Goal: Task Accomplishment & Management: Complete application form

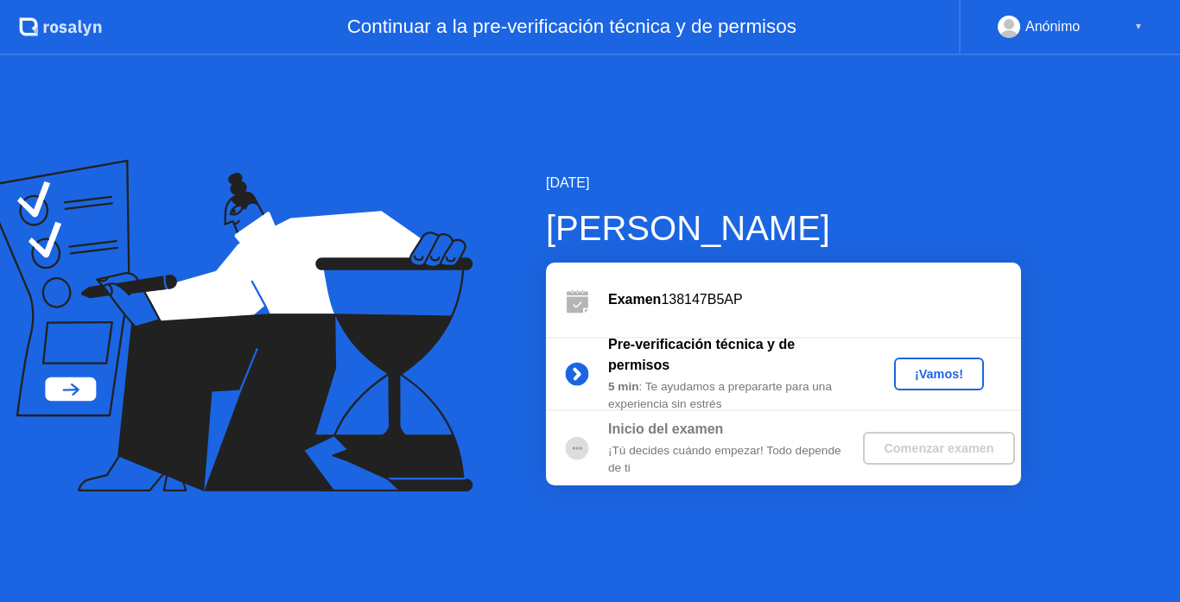
click at [933, 376] on div "¡Vamos!" at bounding box center [939, 374] width 76 height 14
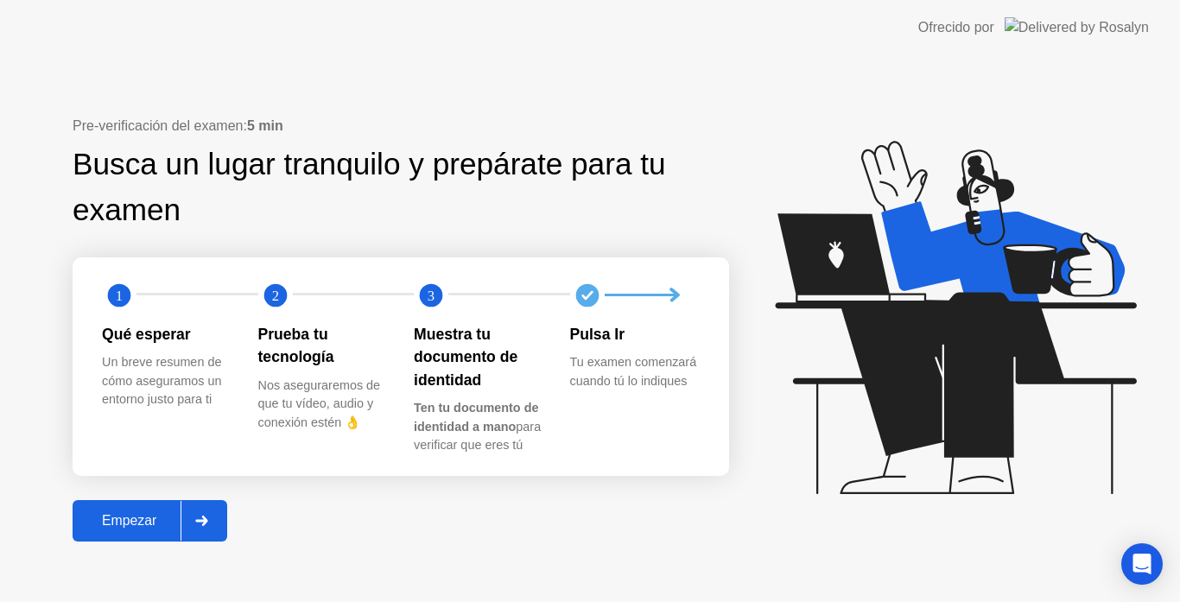
click at [366, 584] on div "Pre-verificación del examen: 5 min Busca un lugar tranquilo y prepárate para tu…" at bounding box center [590, 328] width 1180 height 547
click at [153, 523] on div "Empezar" at bounding box center [129, 521] width 103 height 16
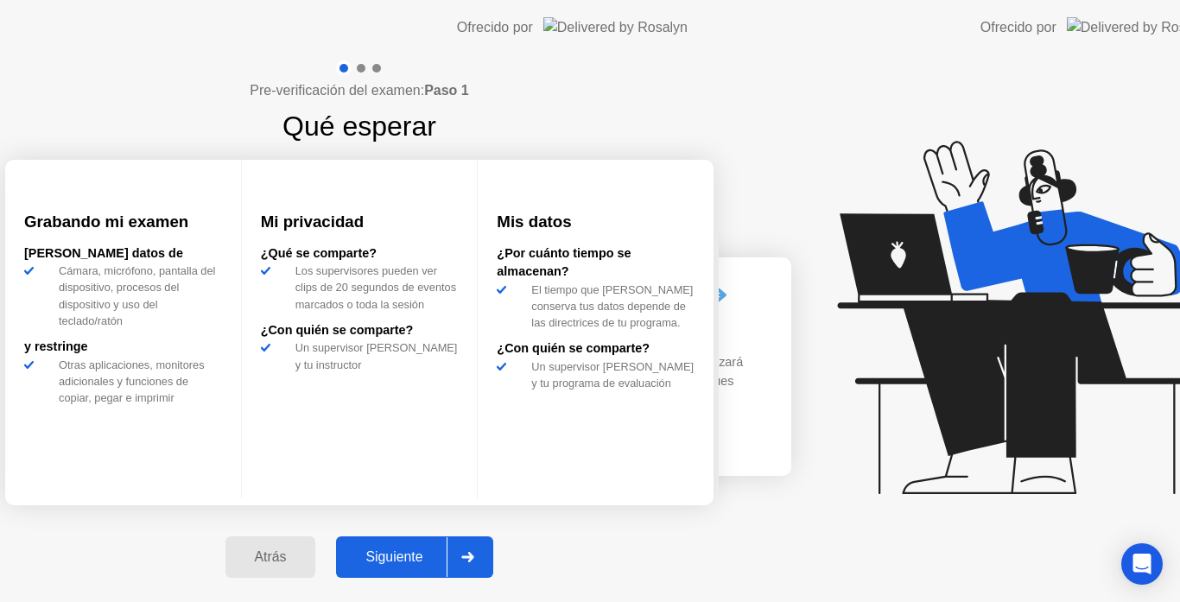
click at [203, 524] on div "Pre-verificación del examen: Paso 1 Qué esperar Grabando mi examen [PERSON_NAME…" at bounding box center [359, 328] width 719 height 547
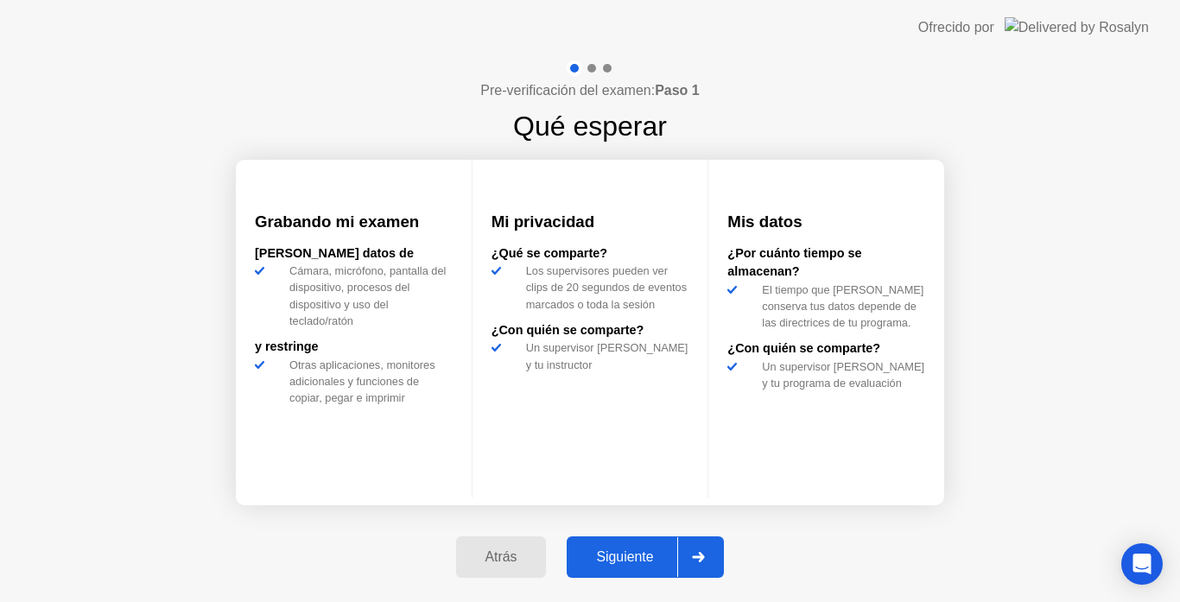
click at [621, 558] on div "Siguiente" at bounding box center [624, 557] width 105 height 16
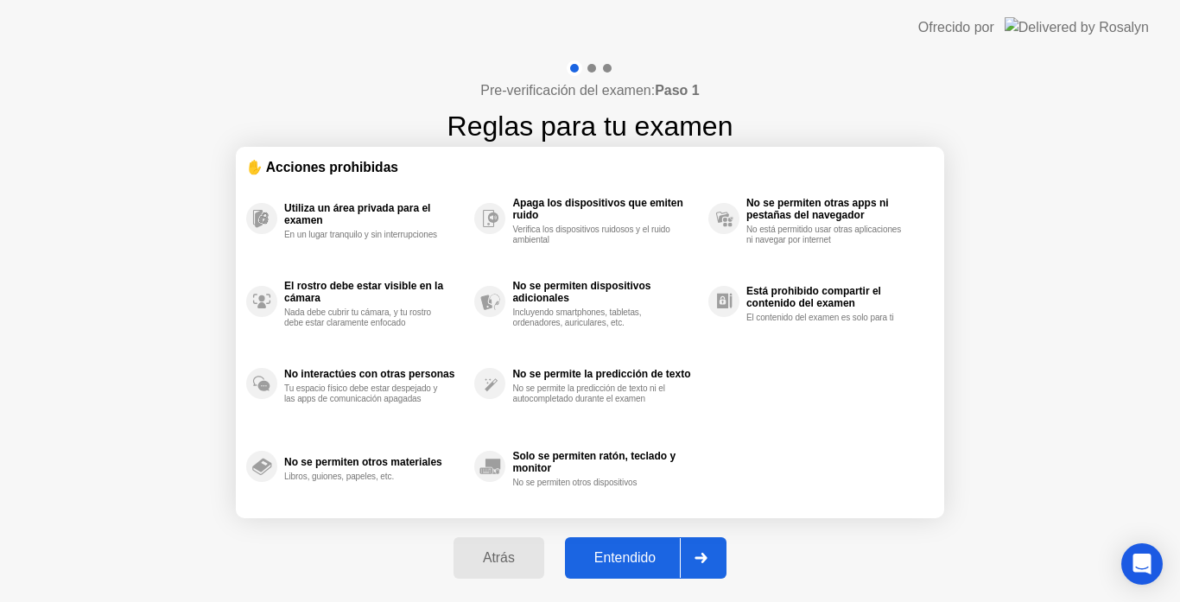
click at [636, 558] on div "Entendido" at bounding box center [625, 558] width 110 height 16
select select "Available cameras"
select select "Available speakers"
select select "Available microphones"
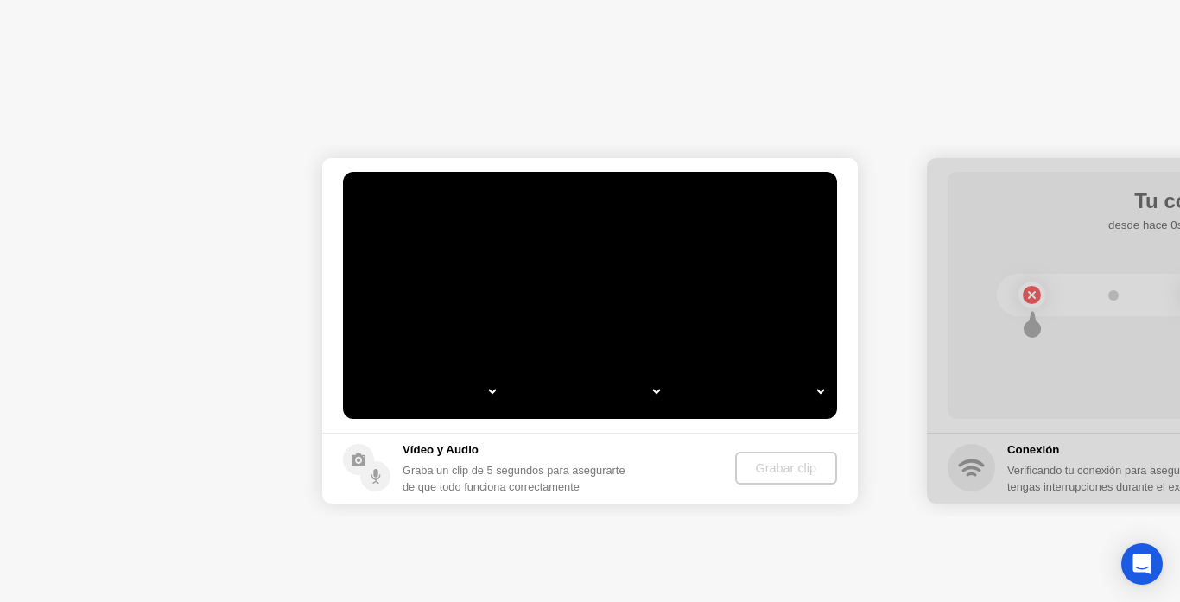
select select "**********"
select select "*******"
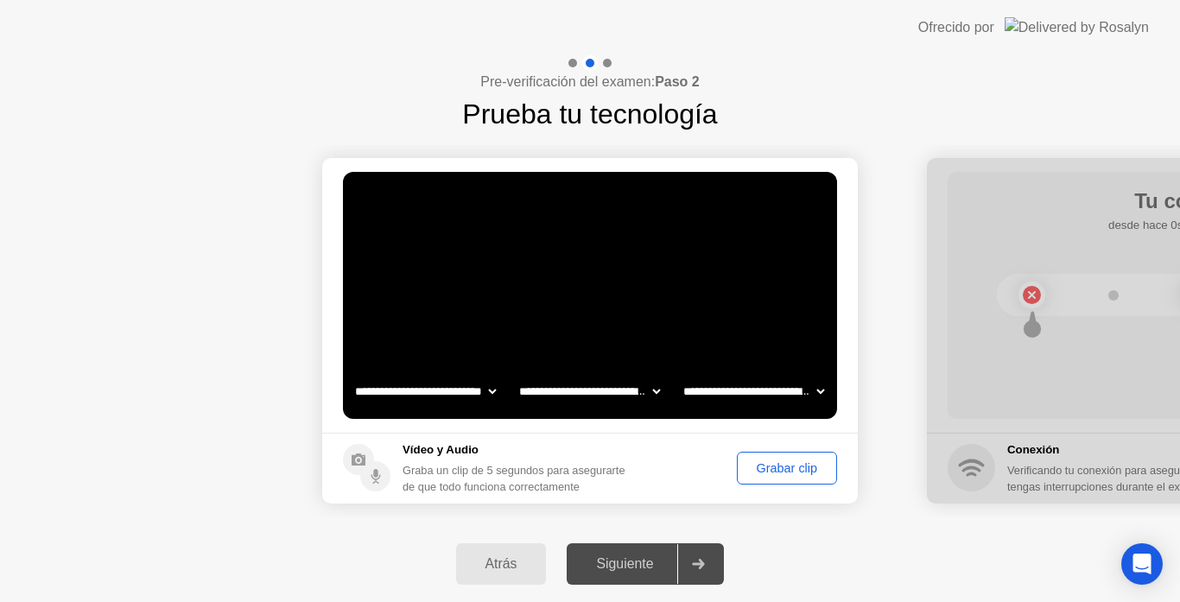
click at [775, 475] on div "Grabar clip" at bounding box center [787, 468] width 88 height 14
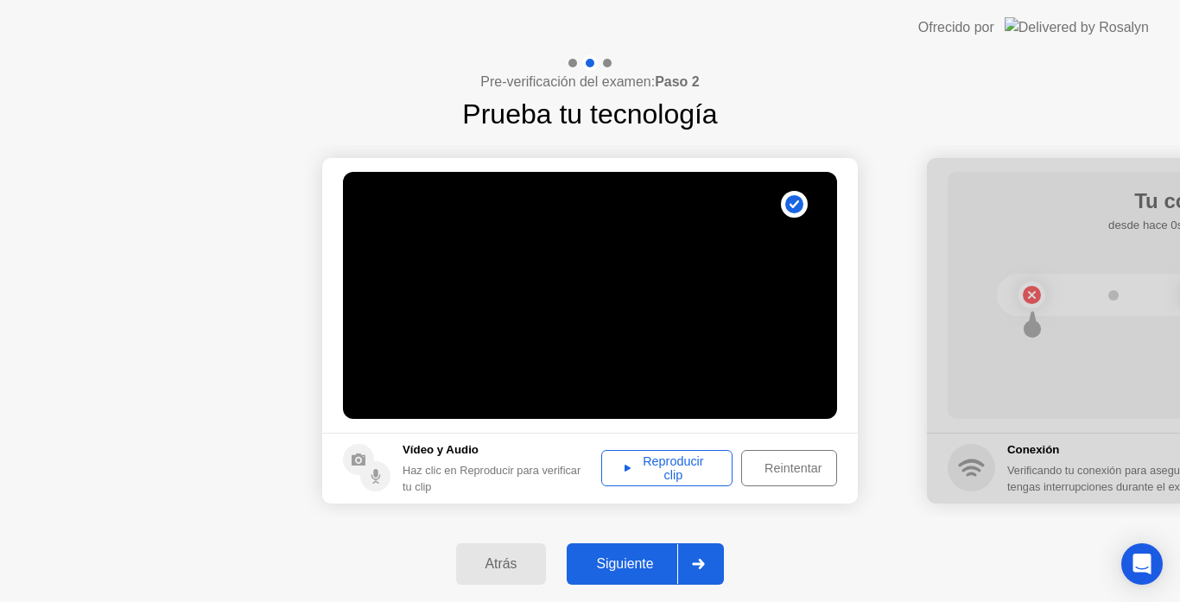
click at [694, 467] on div "Reproducir clip" at bounding box center [666, 468] width 119 height 28
click at [610, 552] on button "Siguiente" at bounding box center [645, 563] width 157 height 41
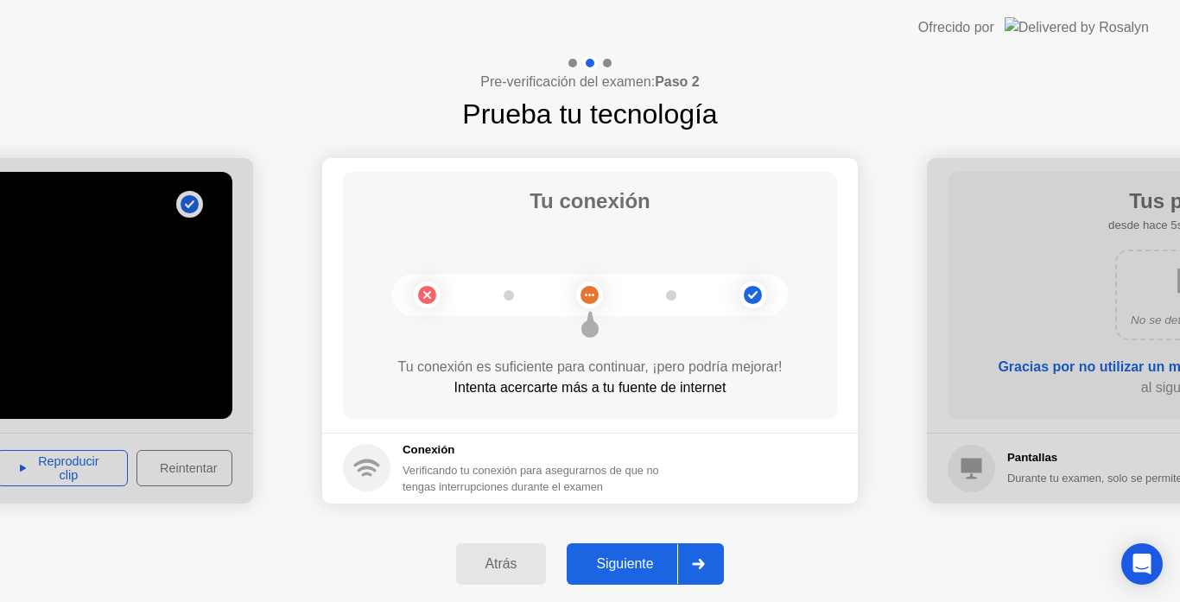
click at [610, 552] on button "Siguiente" at bounding box center [645, 563] width 157 height 41
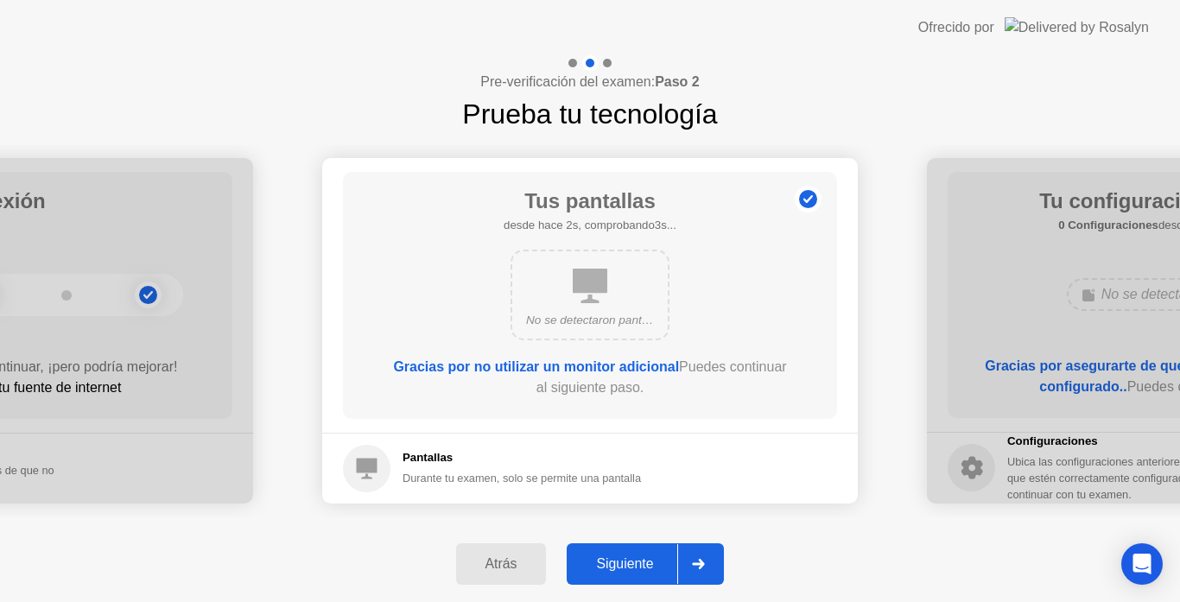
click at [623, 552] on button "Siguiente" at bounding box center [645, 563] width 157 height 41
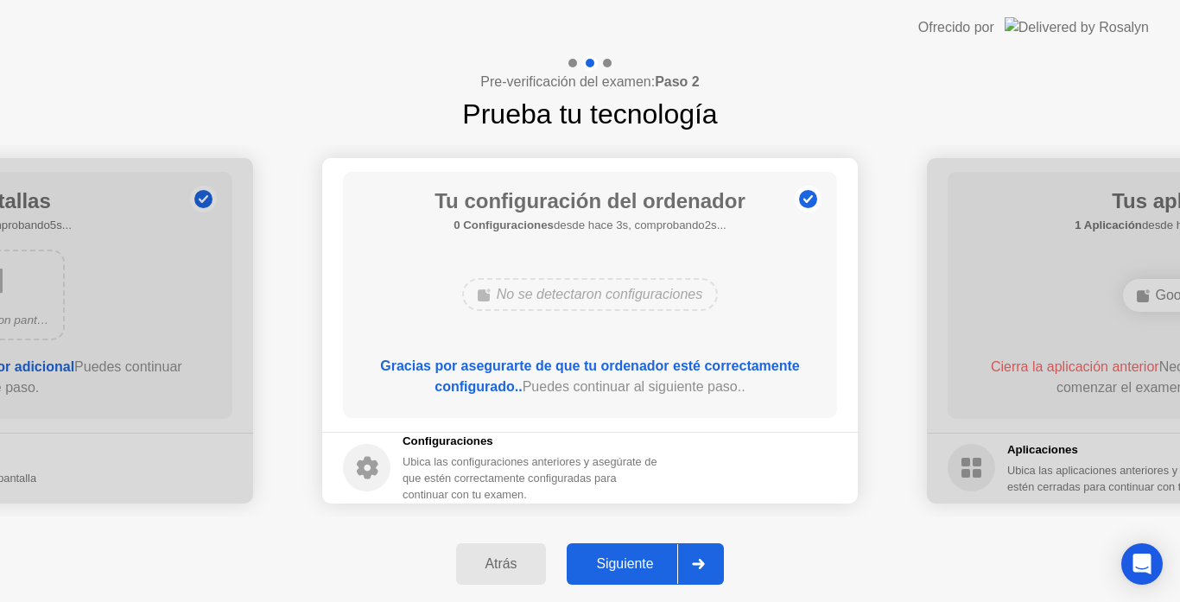
click at [622, 549] on button "Siguiente" at bounding box center [645, 563] width 157 height 41
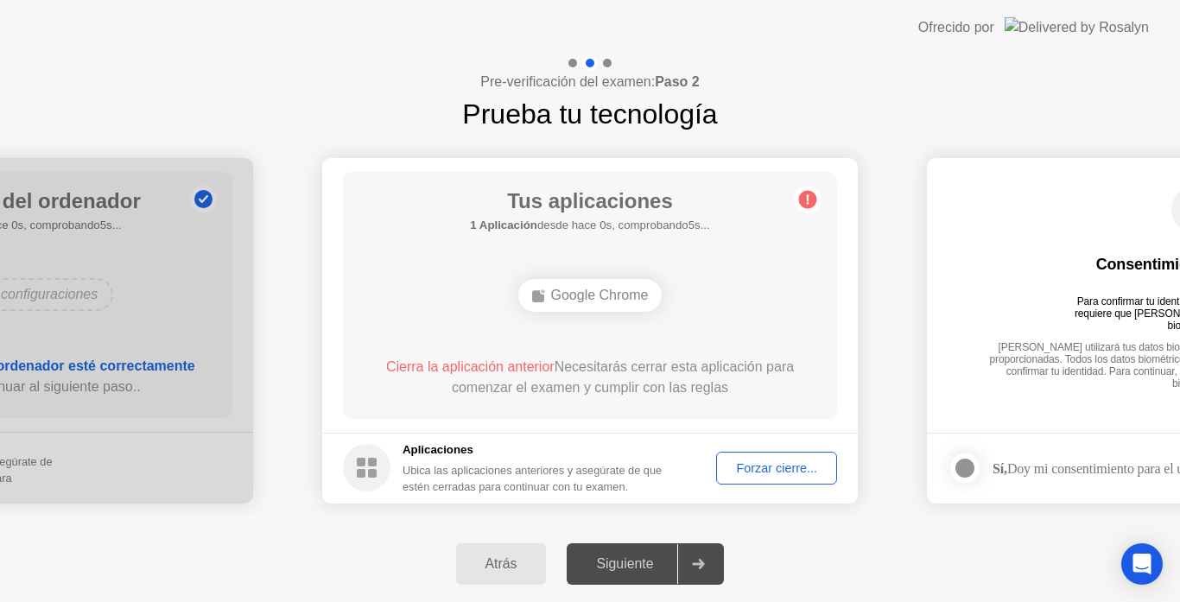
drag, startPoint x: 618, startPoint y: 350, endPoint x: 716, endPoint y: 420, distance: 120.8
click at [688, 393] on div "Tus aplicaciones 1 Aplicación desde hace 0s, comprobando5s... Google Chrome Cie…" at bounding box center [590, 295] width 494 height 247
click at [742, 466] on div "Forzar cierre..." at bounding box center [776, 468] width 109 height 14
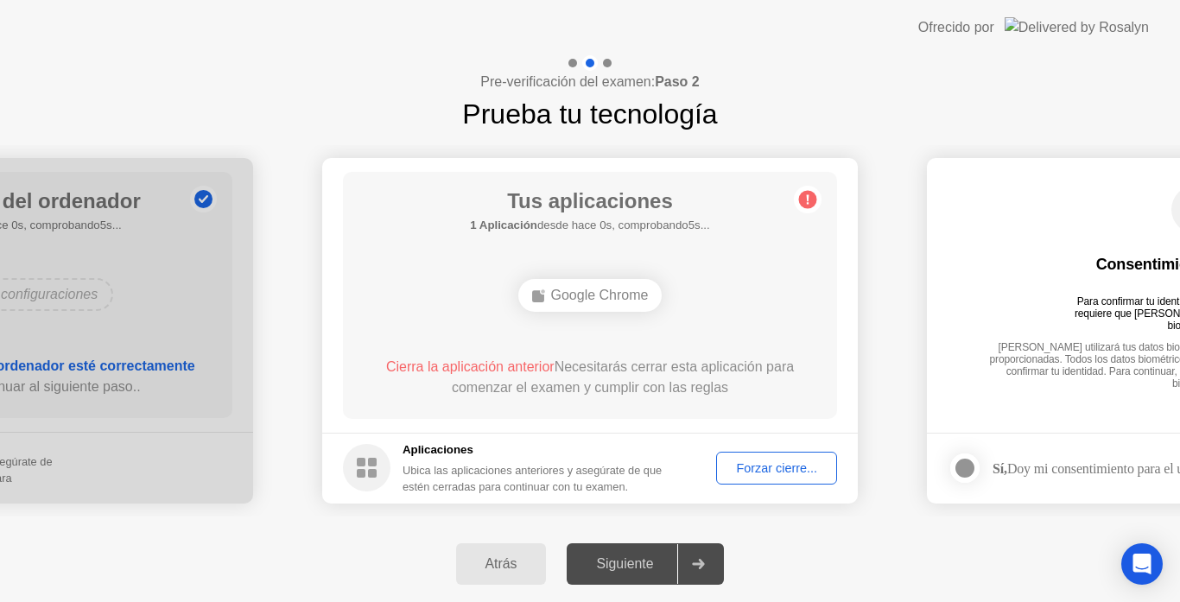
click at [588, 293] on div "Google Chrome" at bounding box center [590, 295] width 144 height 33
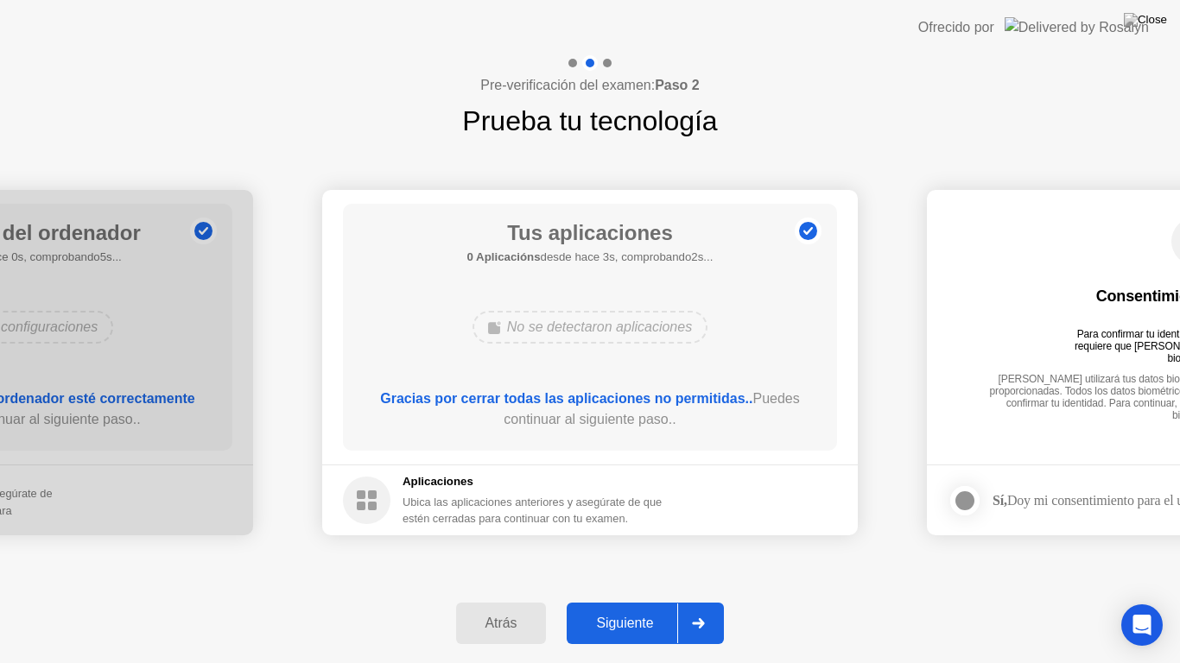
click at [595, 601] on button "Siguiente" at bounding box center [645, 623] width 157 height 41
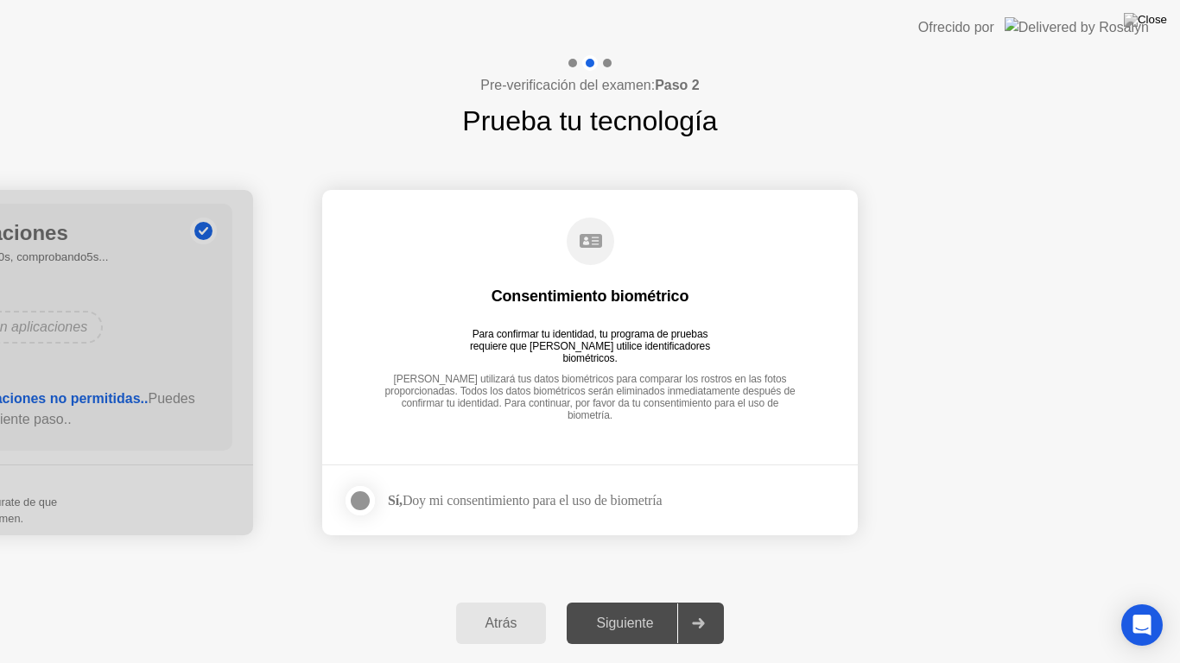
click at [364, 500] on div at bounding box center [360, 501] width 21 height 21
click at [614, 601] on div "Siguiente" at bounding box center [624, 624] width 105 height 16
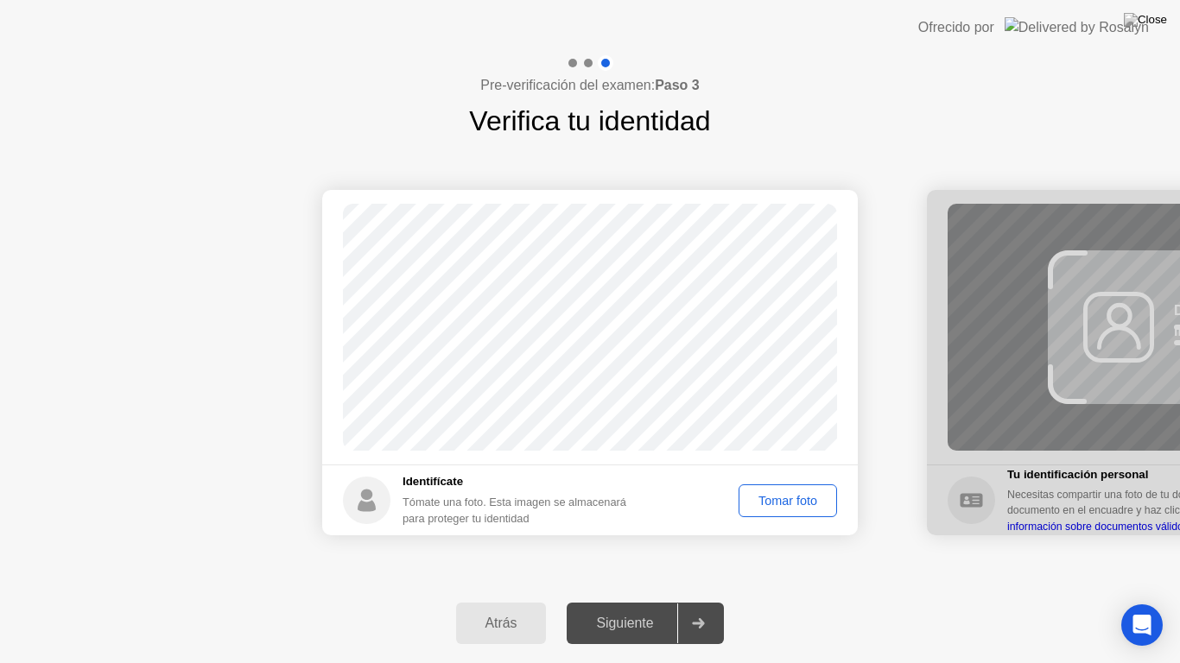
click at [757, 505] on div "Tomar foto" at bounding box center [788, 501] width 86 height 14
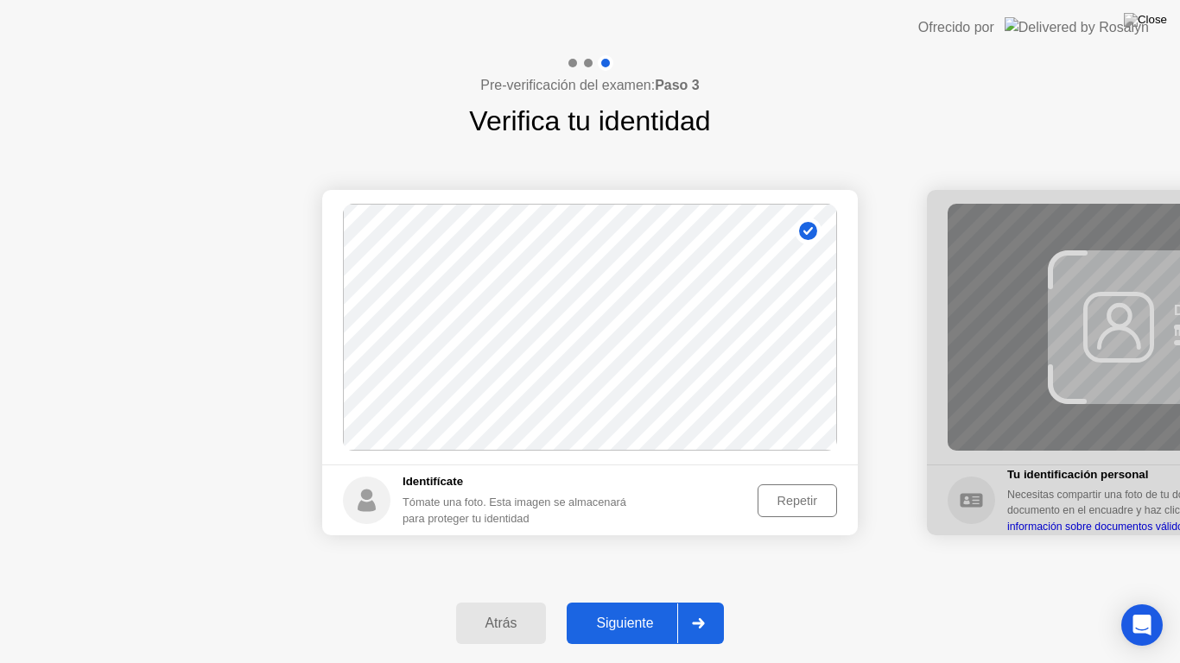
click at [639, 601] on button "Siguiente" at bounding box center [645, 623] width 157 height 41
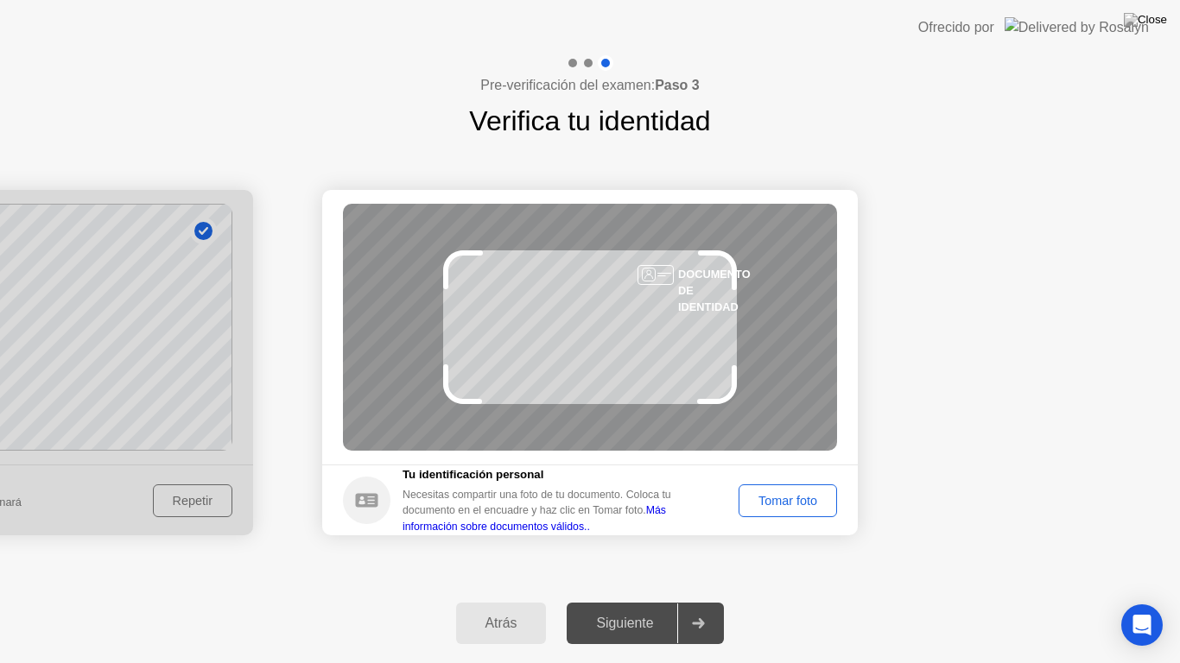
click at [779, 500] on div "Tomar foto" at bounding box center [788, 501] width 86 height 14
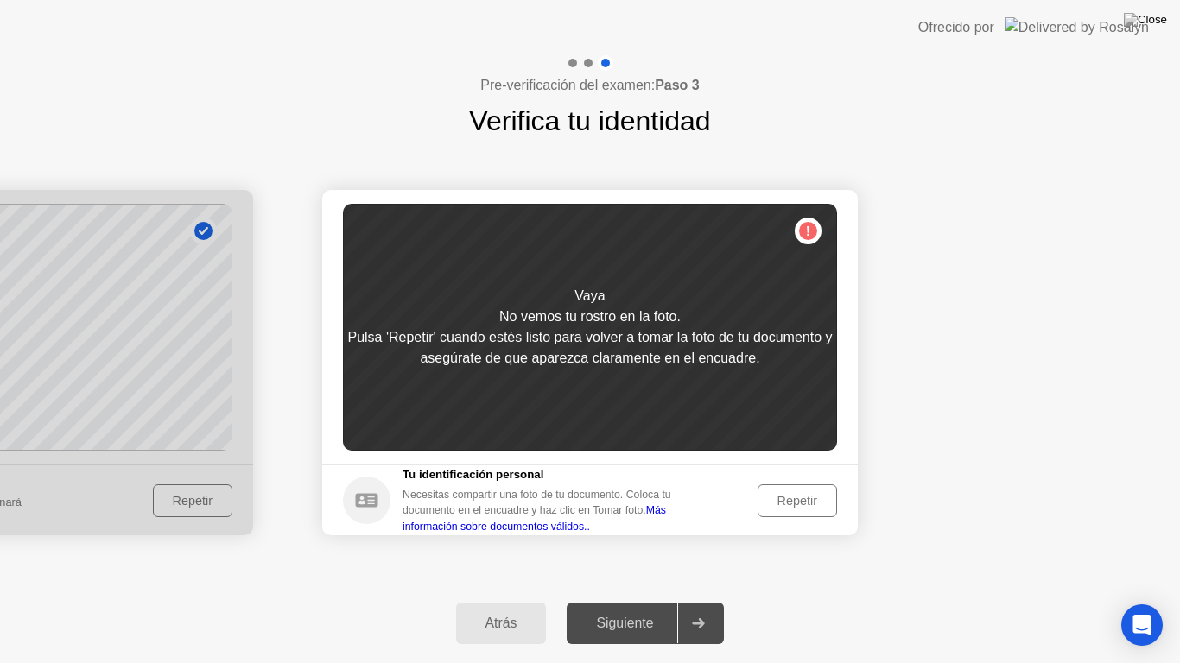
click at [779, 500] on div "Repetir" at bounding box center [797, 501] width 67 height 14
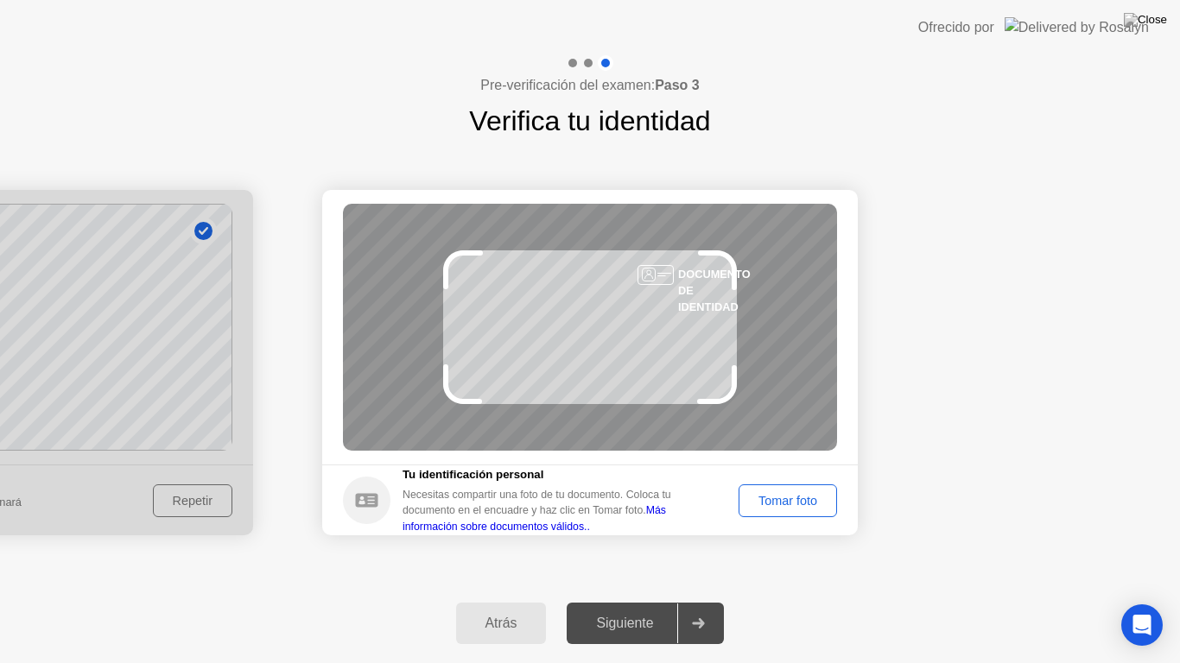
click at [756, 494] on div "Tomar foto" at bounding box center [788, 501] width 86 height 14
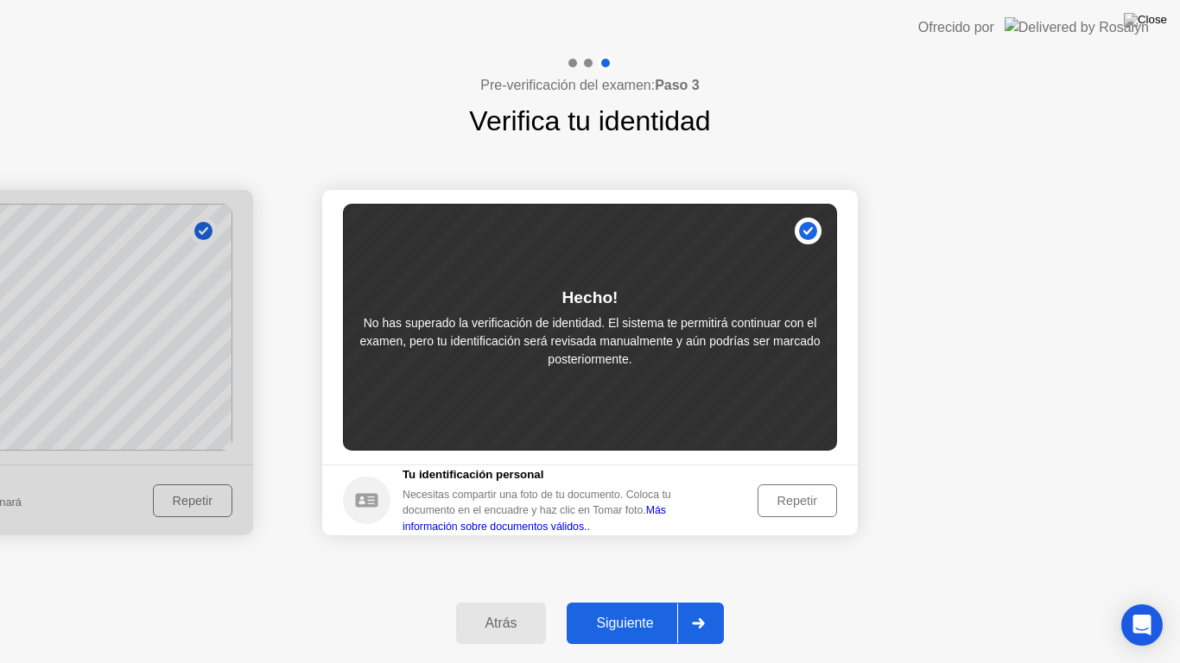
click at [638, 601] on button "Siguiente" at bounding box center [645, 623] width 157 height 41
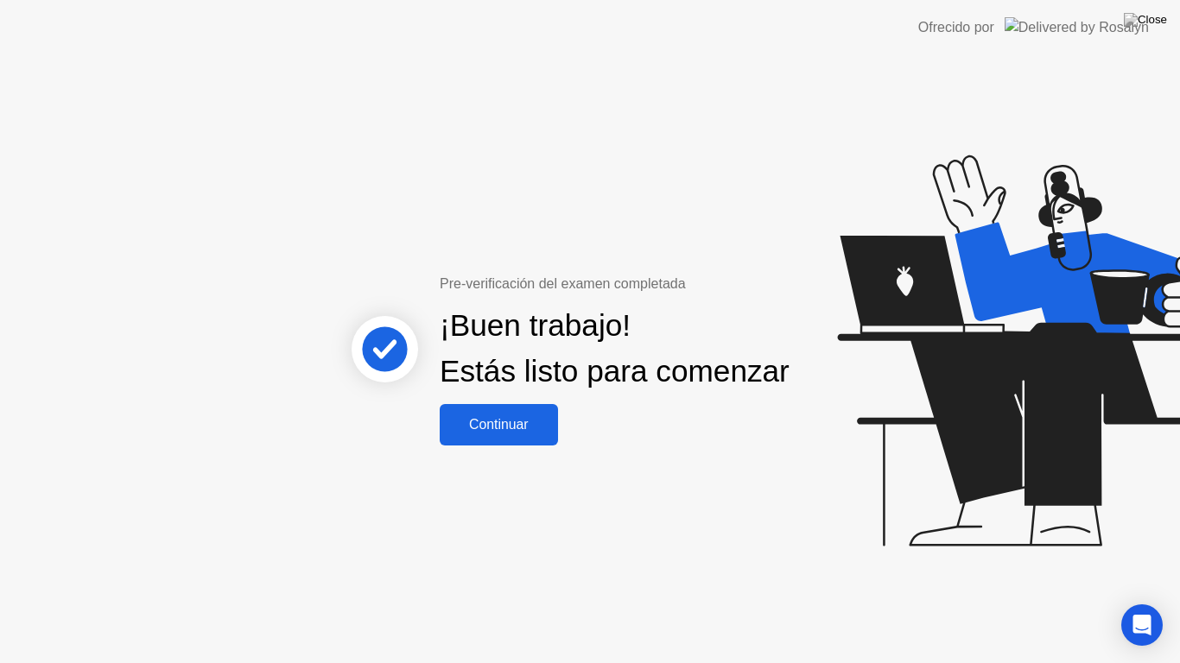
click at [493, 433] on div "Continuar" at bounding box center [499, 425] width 108 height 16
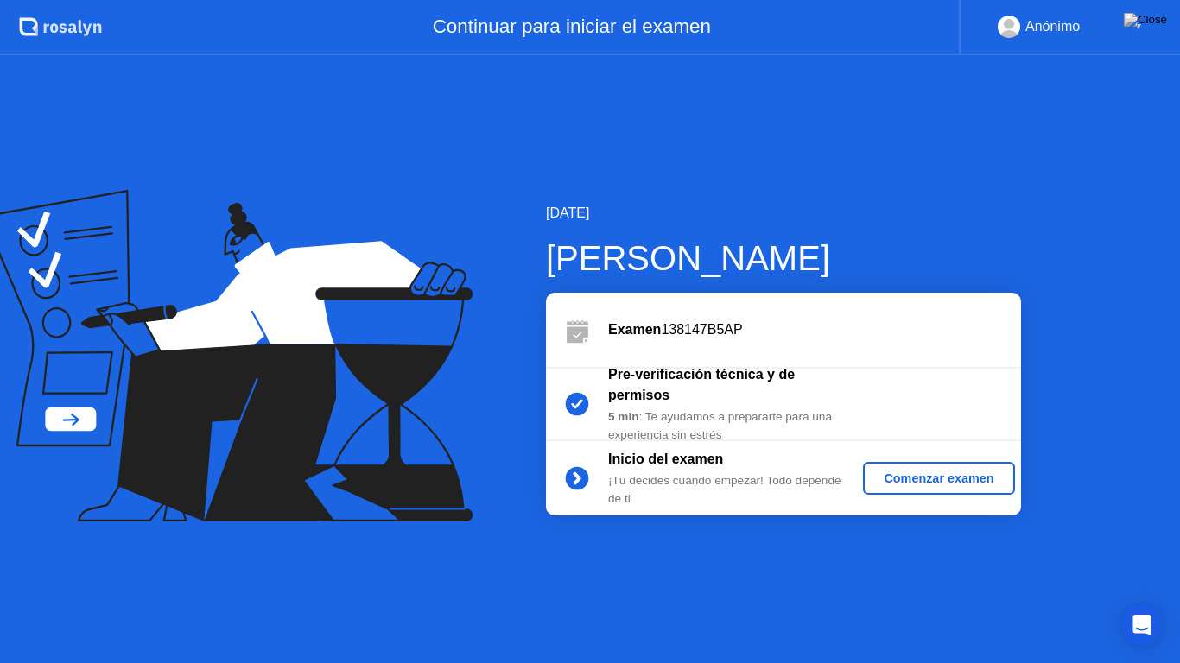
click at [928, 478] on div "Comenzar examen" at bounding box center [938, 479] width 137 height 14
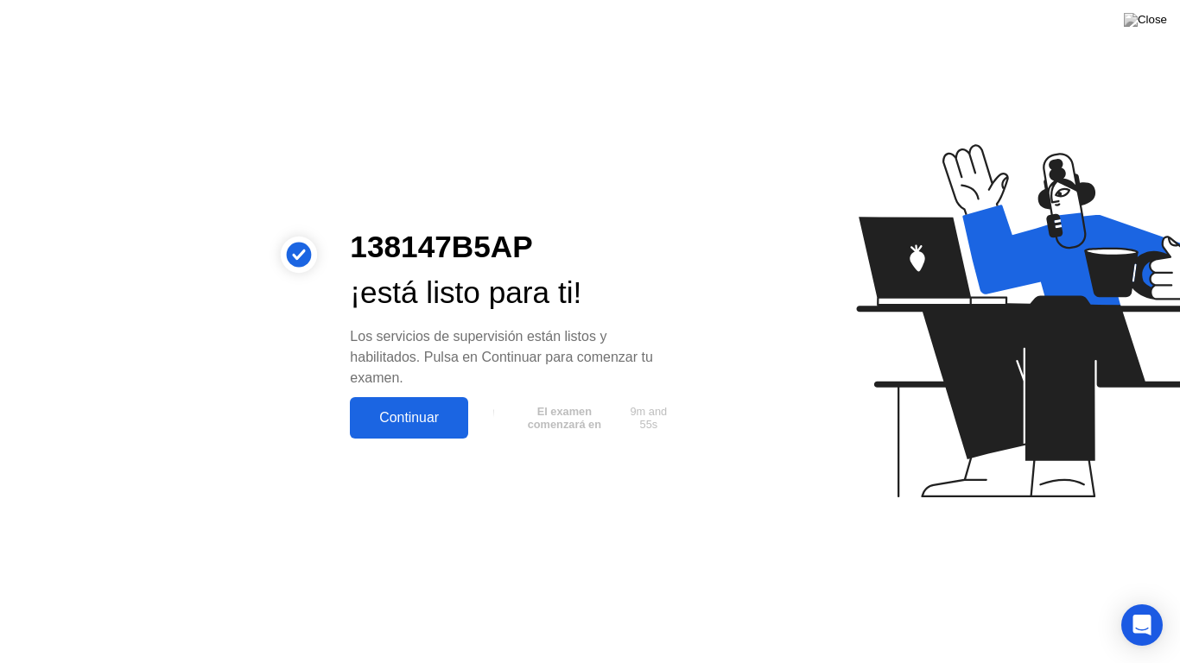
click at [430, 431] on button "Continuar" at bounding box center [409, 417] width 118 height 41
